Goal: Navigation & Orientation: Understand site structure

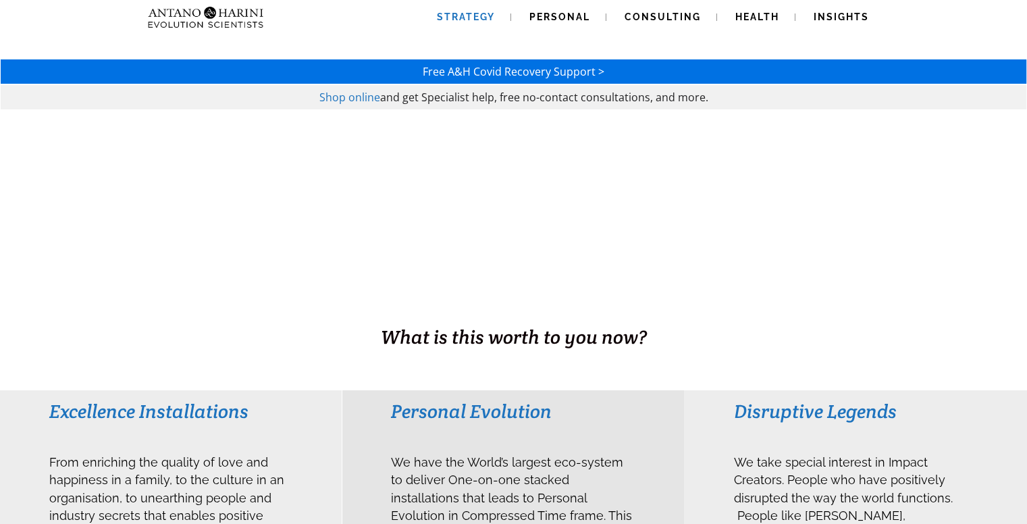
click at [456, 14] on span "Strategy" at bounding box center [466, 16] width 58 height 11
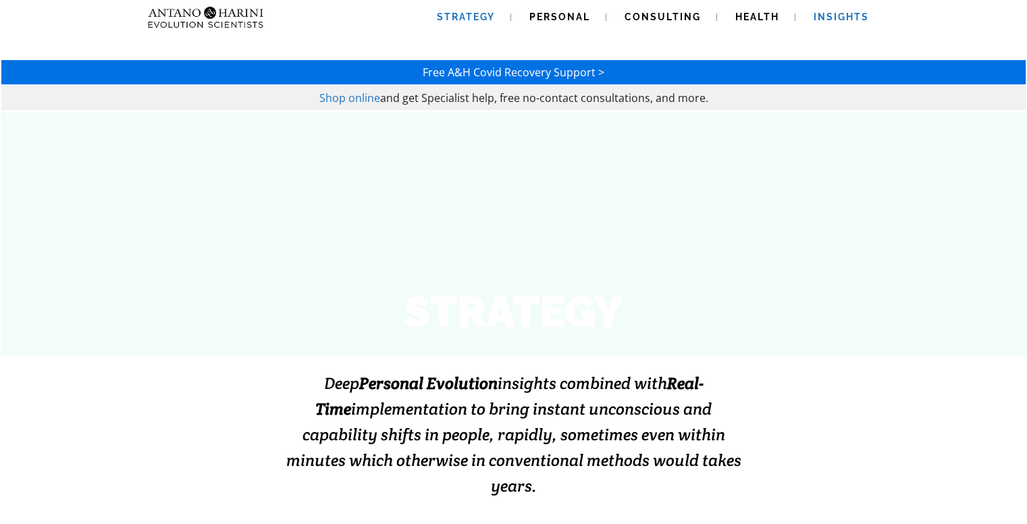
click at [828, 18] on span "Insights" at bounding box center [841, 16] width 55 height 11
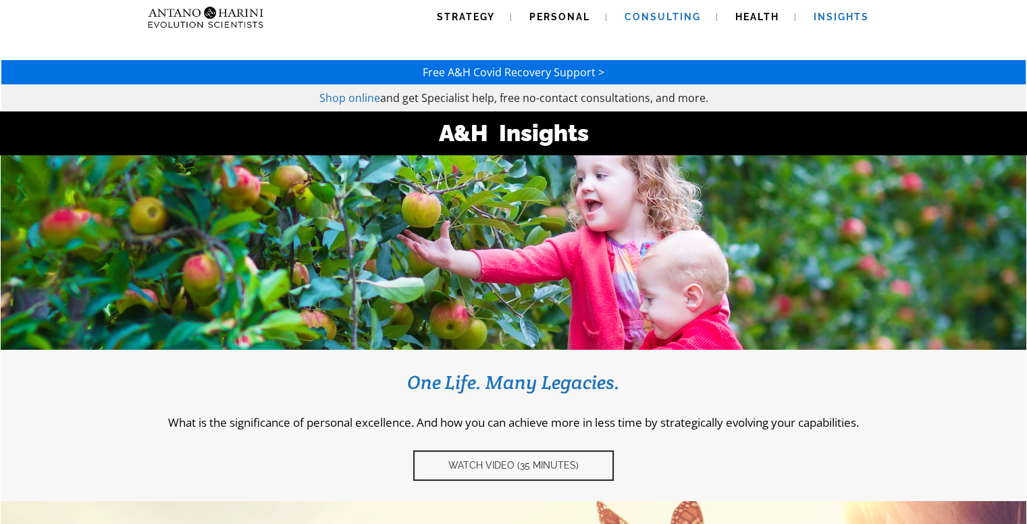
click at [670, 17] on span "Consulting" at bounding box center [663, 16] width 76 height 11
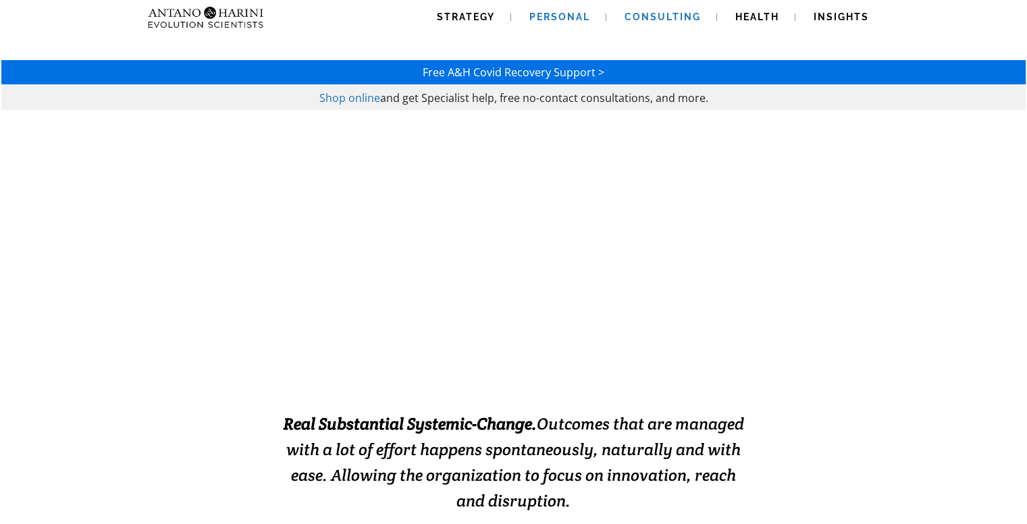
click at [567, 12] on span "Personal" at bounding box center [560, 16] width 61 height 11
